Goal: Information Seeking & Learning: Find specific fact

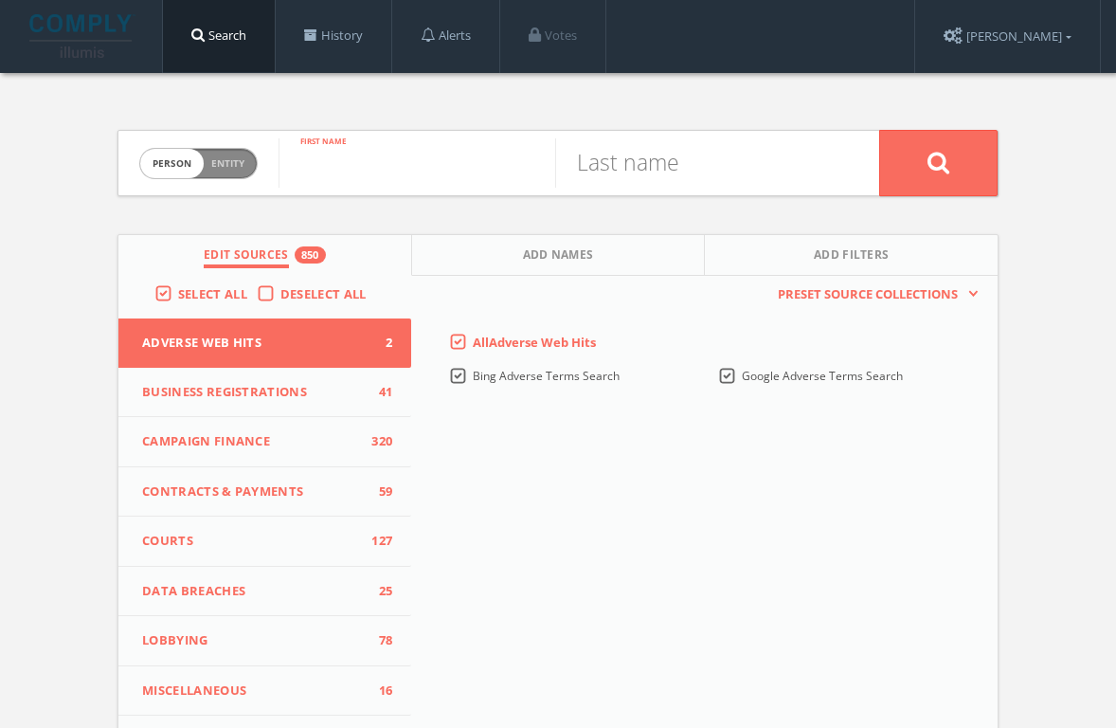
click at [352, 175] on input "text" at bounding box center [417, 162] width 277 height 49
type input "m"
type input "[PERSON_NAME]"
click at [938, 162] on button at bounding box center [939, 163] width 118 height 66
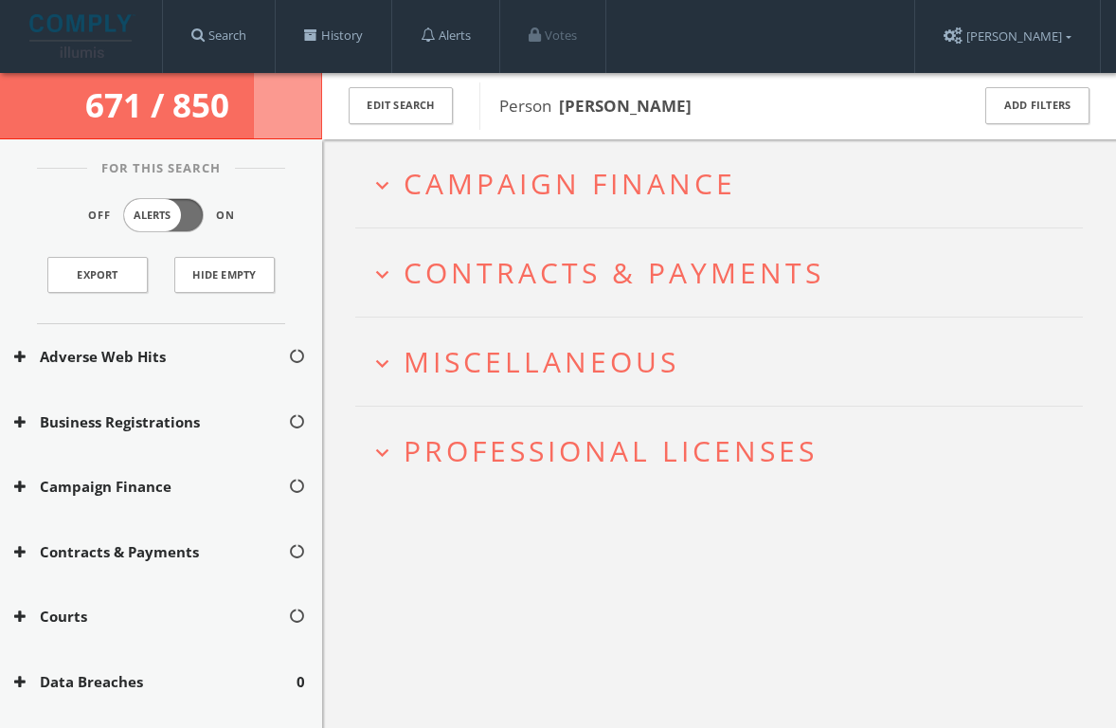
click at [548, 458] on span "Professional Licenses" at bounding box center [611, 450] width 414 height 39
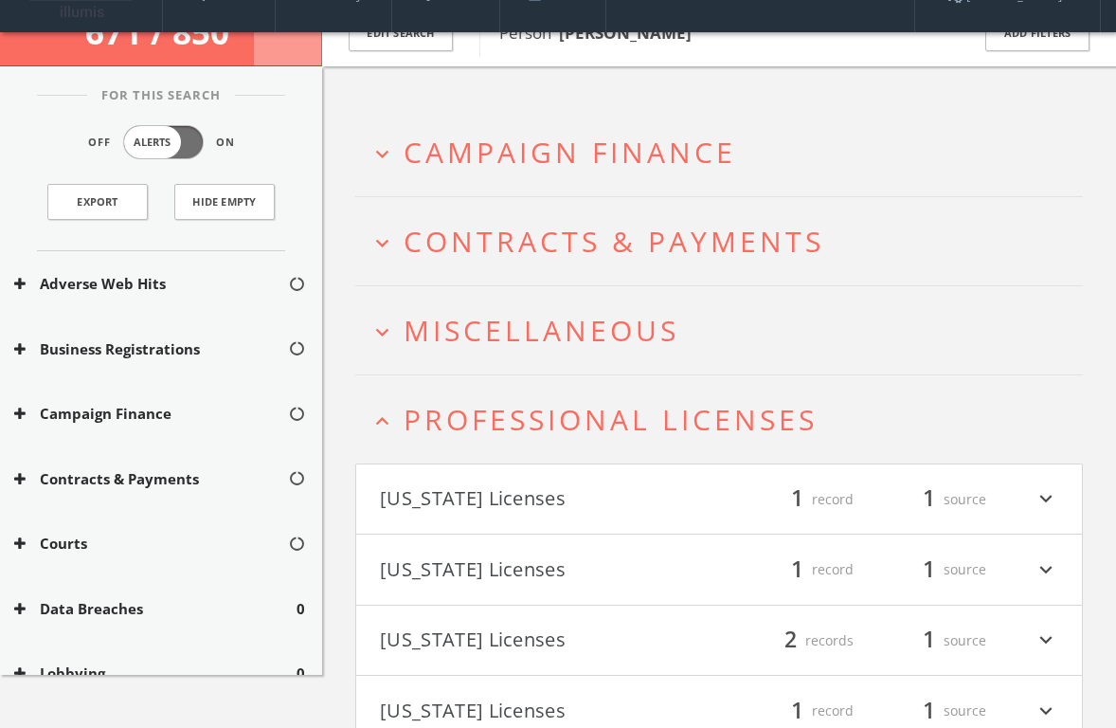
scroll to position [125, 0]
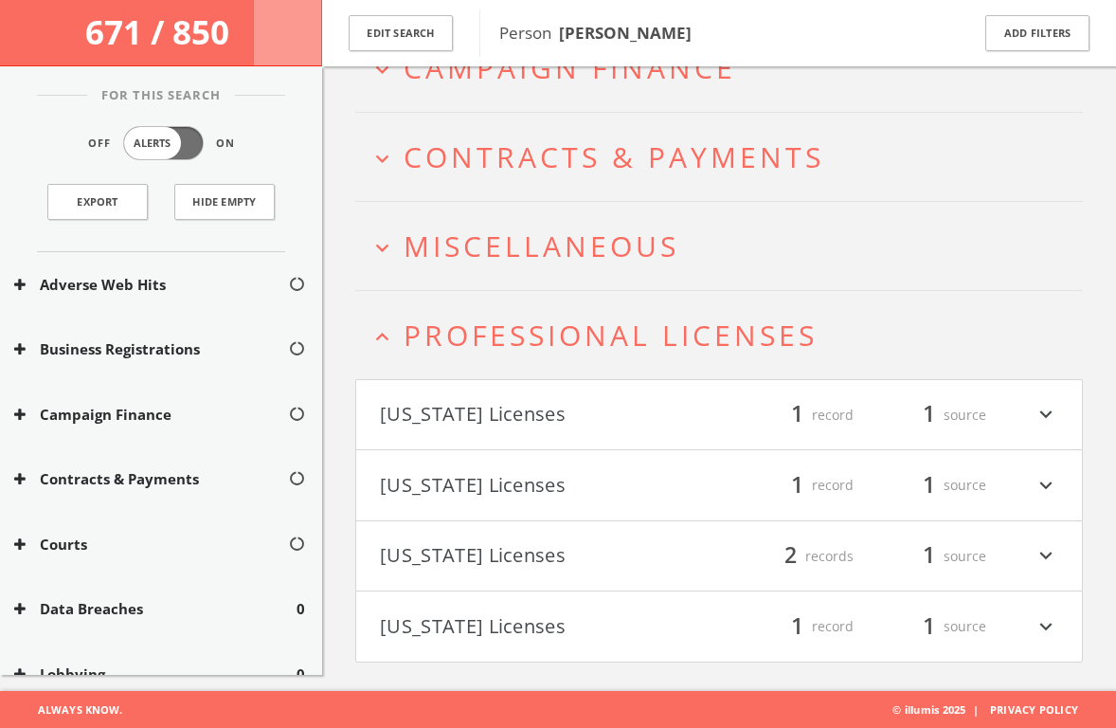
click at [530, 437] on h4 "[US_STATE] Licenses filter_list 1 record 1 source expand_more" at bounding box center [719, 415] width 726 height 70
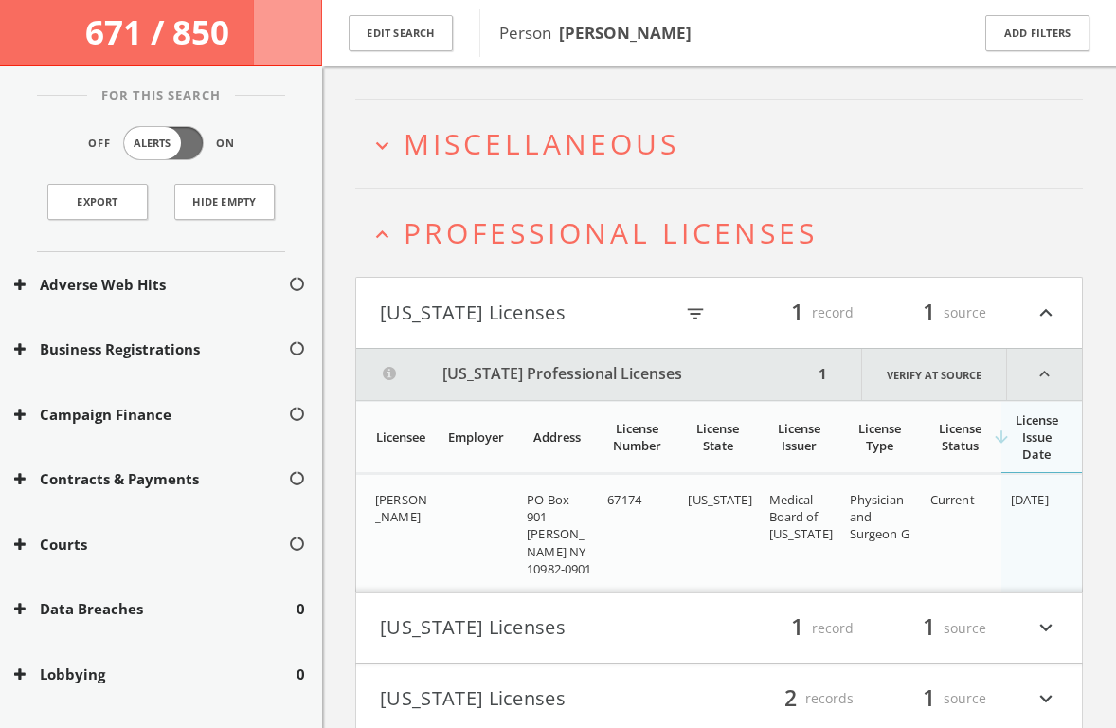
scroll to position [371, 0]
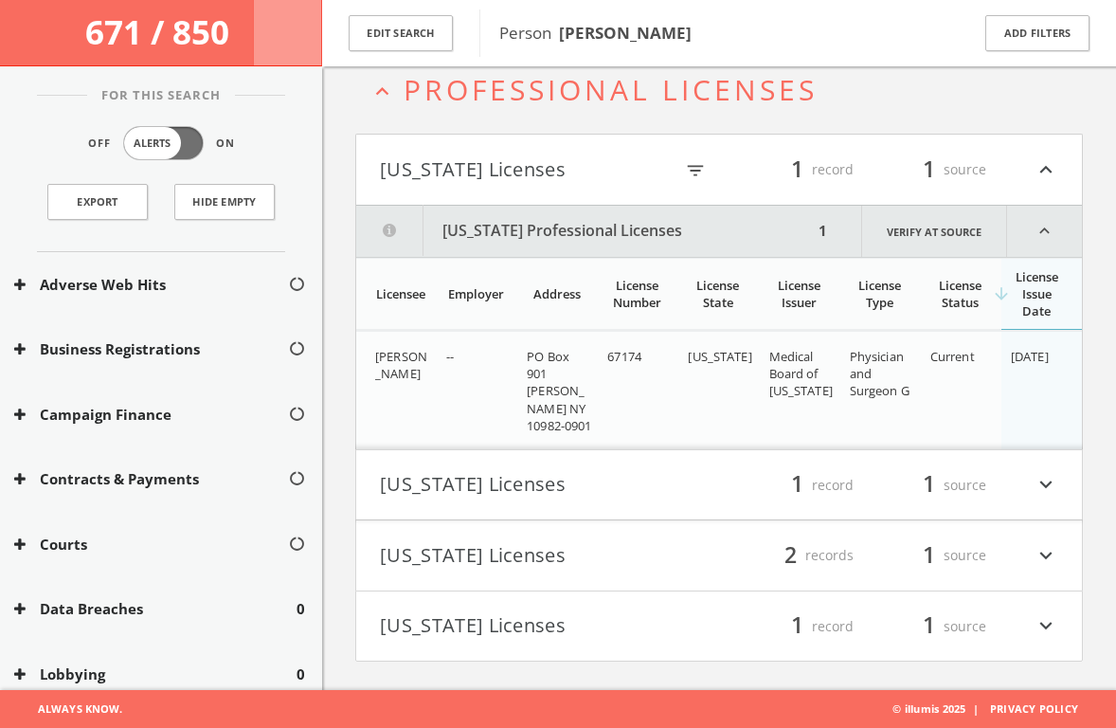
click at [525, 471] on button "[US_STATE] Licenses" at bounding box center [549, 485] width 339 height 32
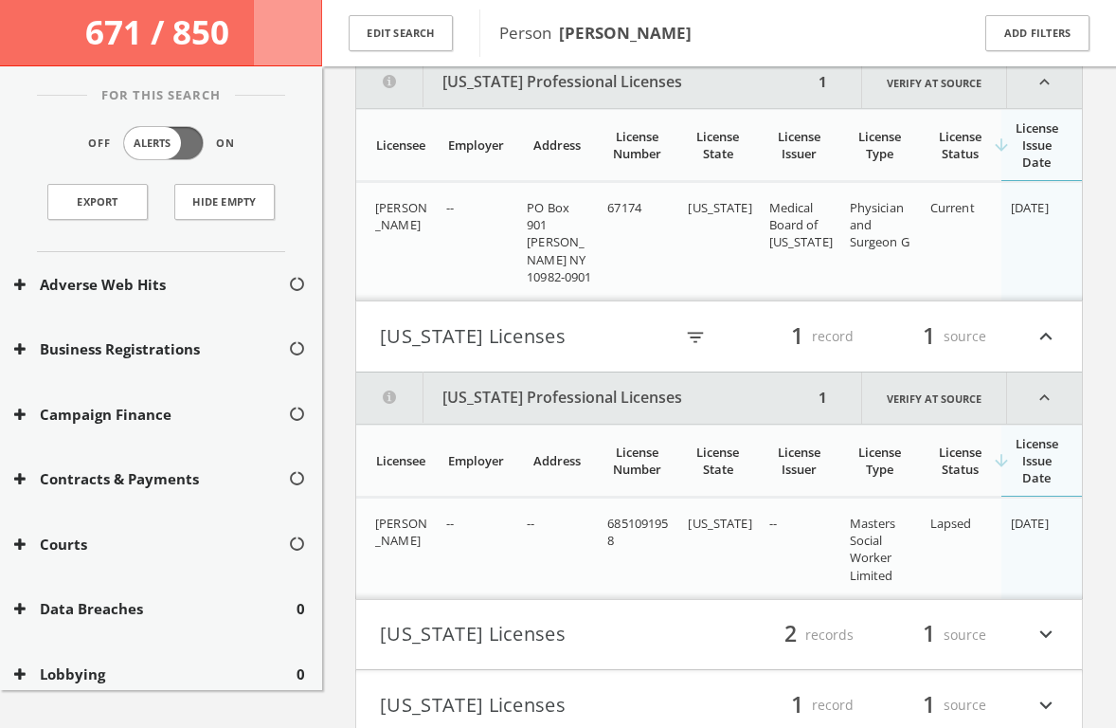
scroll to position [598, 0]
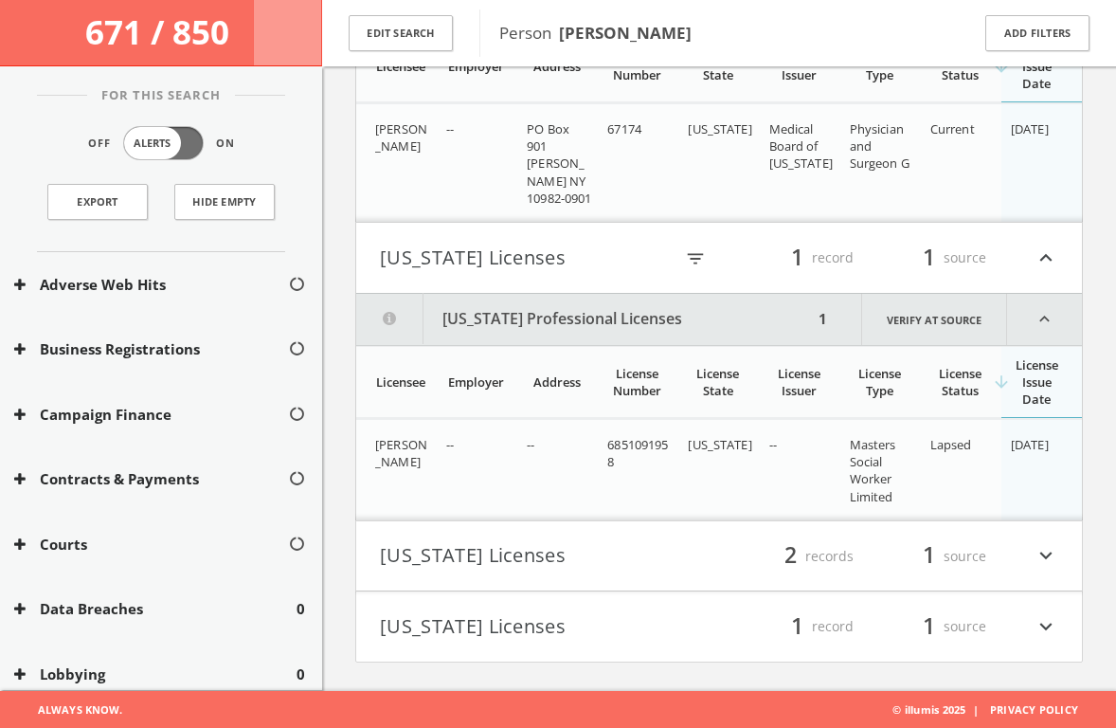
click at [569, 548] on button "[US_STATE] Licenses" at bounding box center [549, 556] width 339 height 32
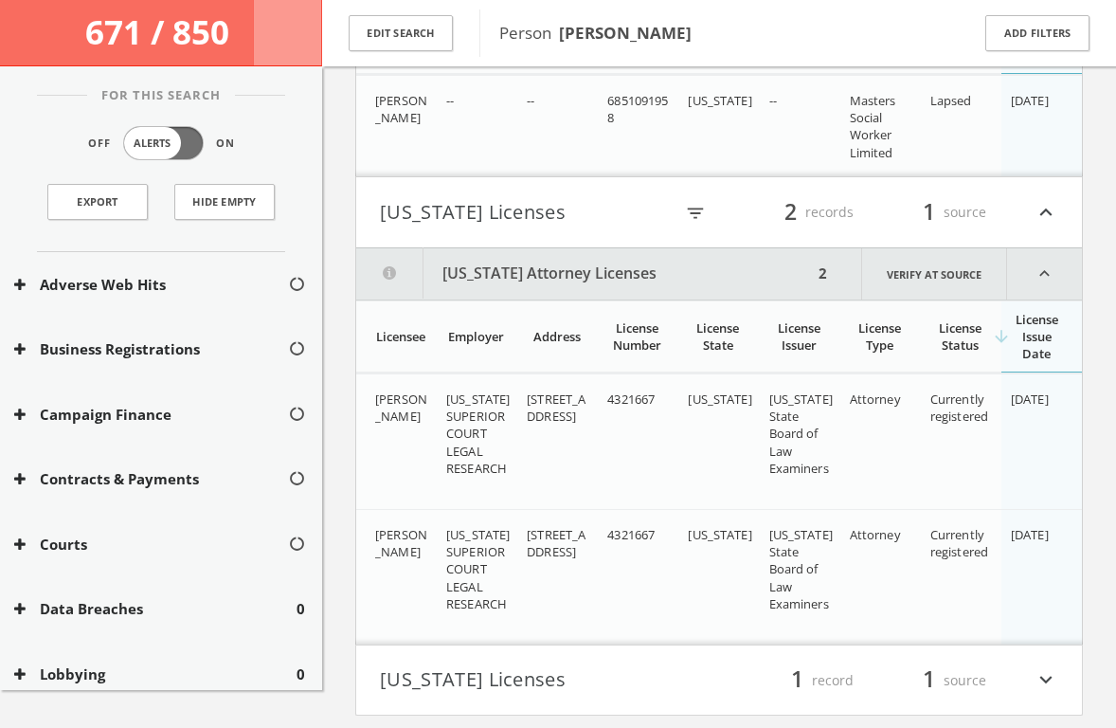
scroll to position [996, 0]
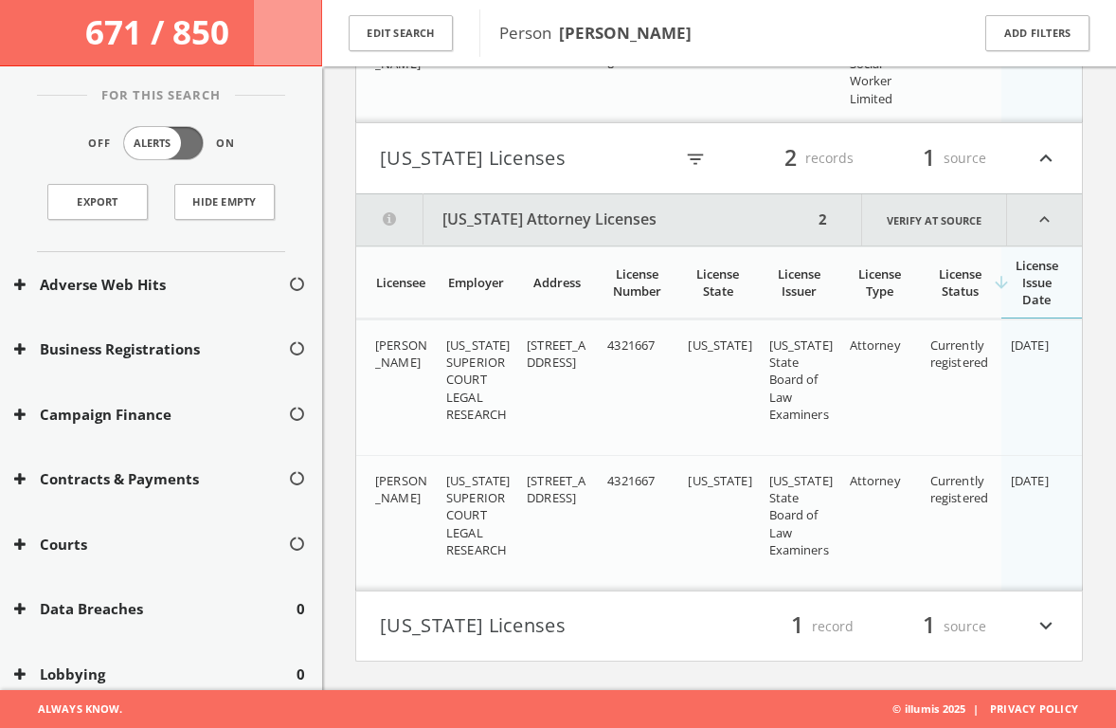
click at [606, 630] on button "[US_STATE] Licenses" at bounding box center [549, 626] width 339 height 32
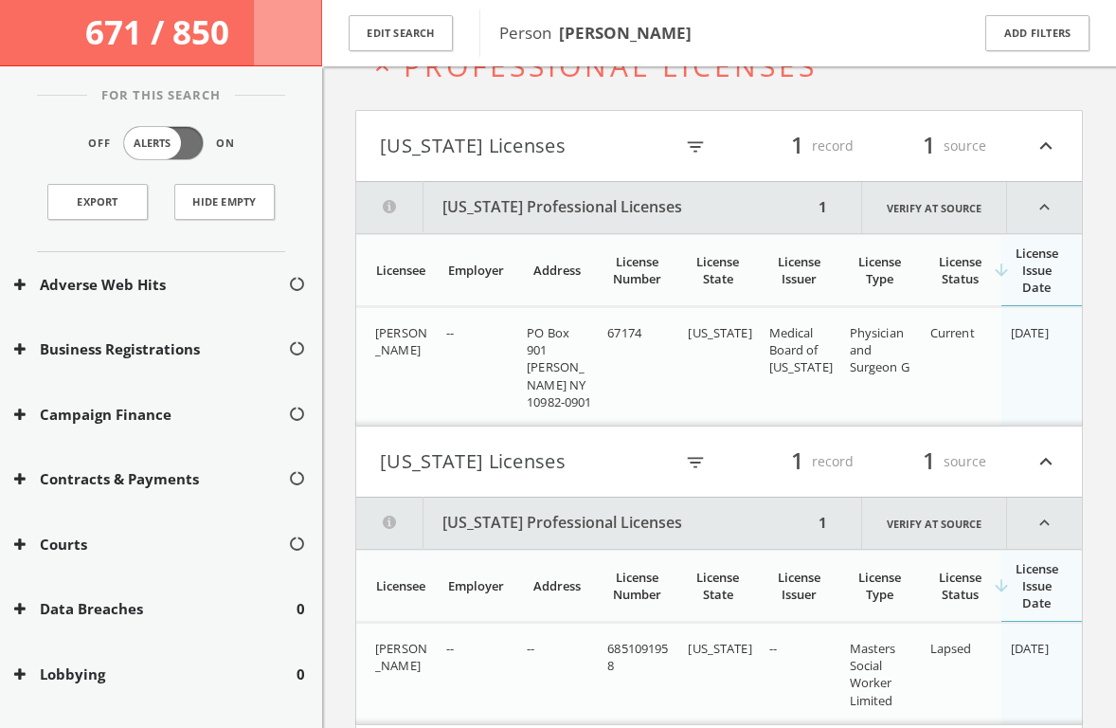
scroll to position [460, 0]
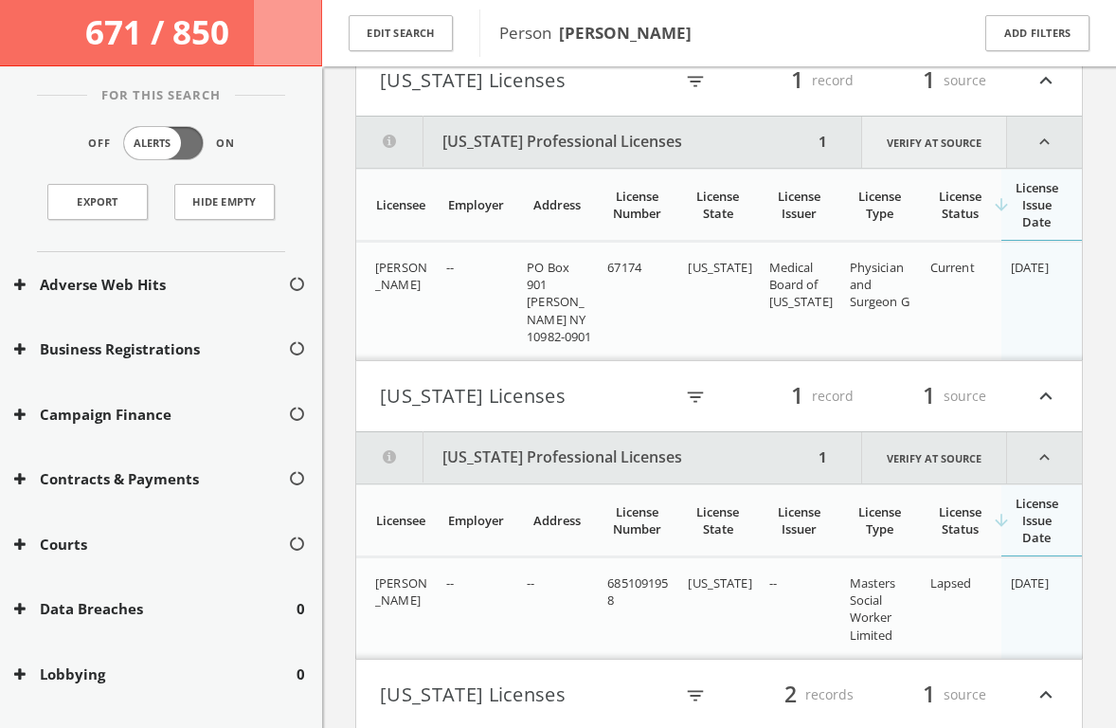
click at [935, 144] on link "Verify at source" at bounding box center [934, 142] width 146 height 51
